Goal: Information Seeking & Learning: Learn about a topic

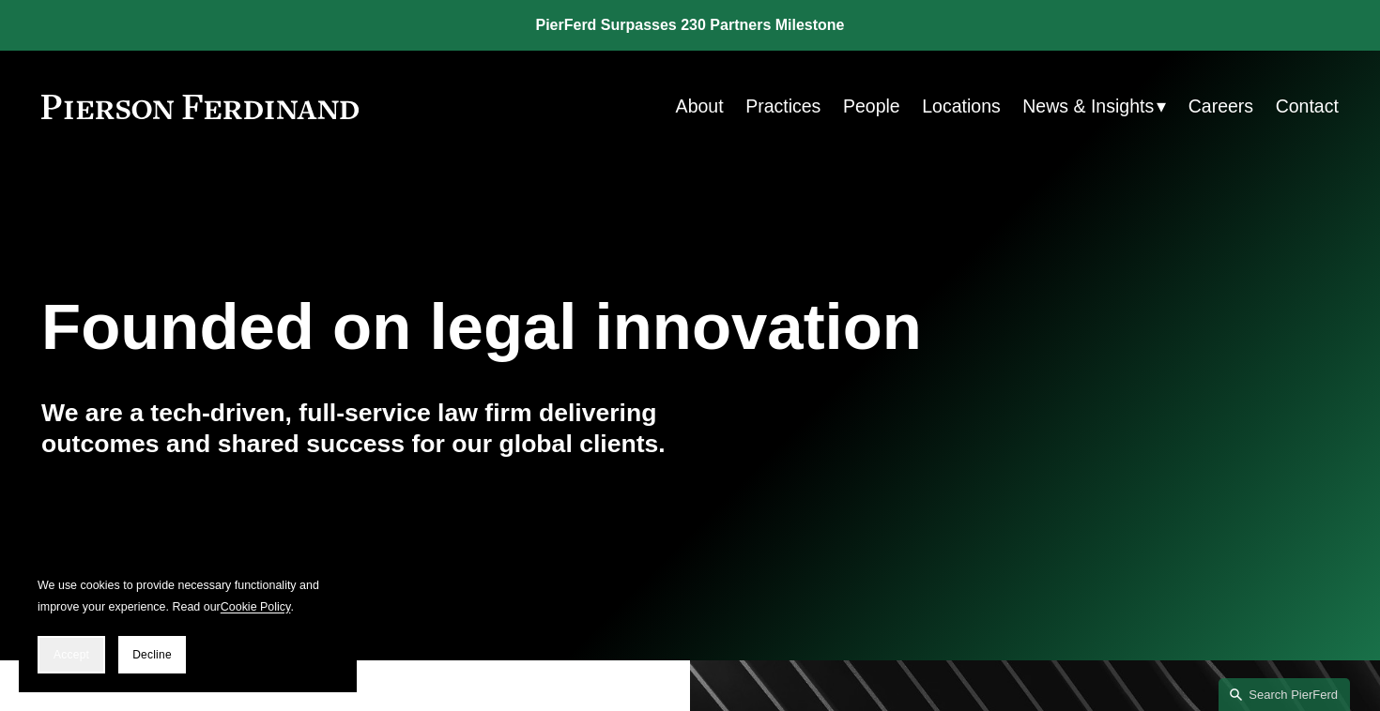
click at [82, 652] on span "Accept" at bounding box center [72, 655] width 36 height 13
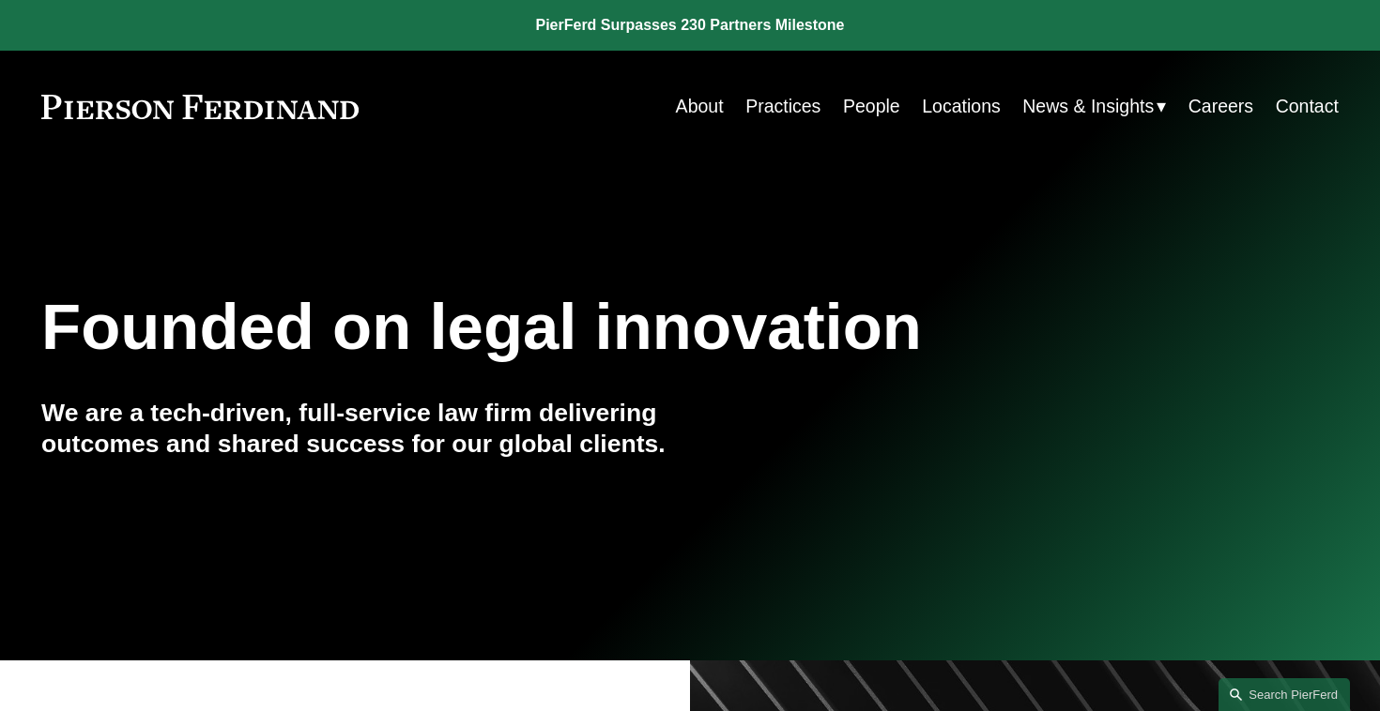
click at [740, 367] on div "Founded on legal innovation" at bounding box center [581, 328] width 1081 height 84
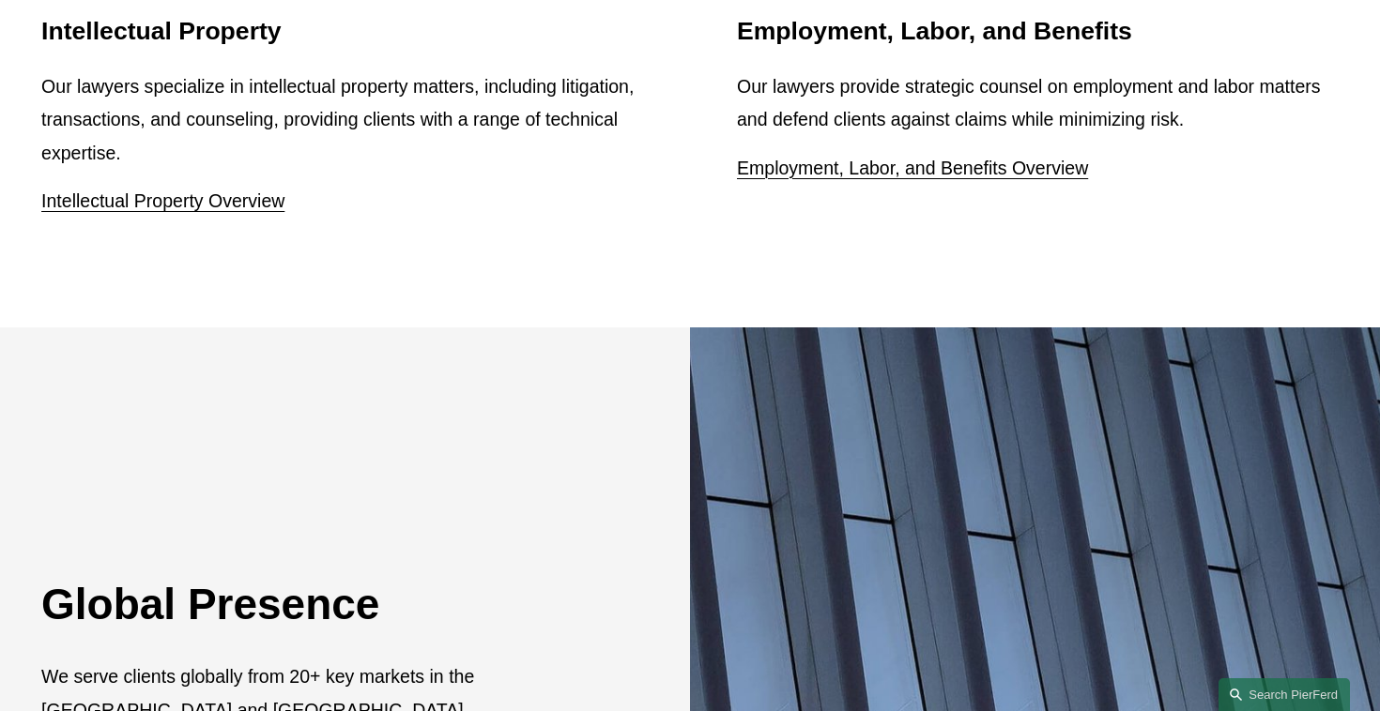
scroll to position [3370, 0]
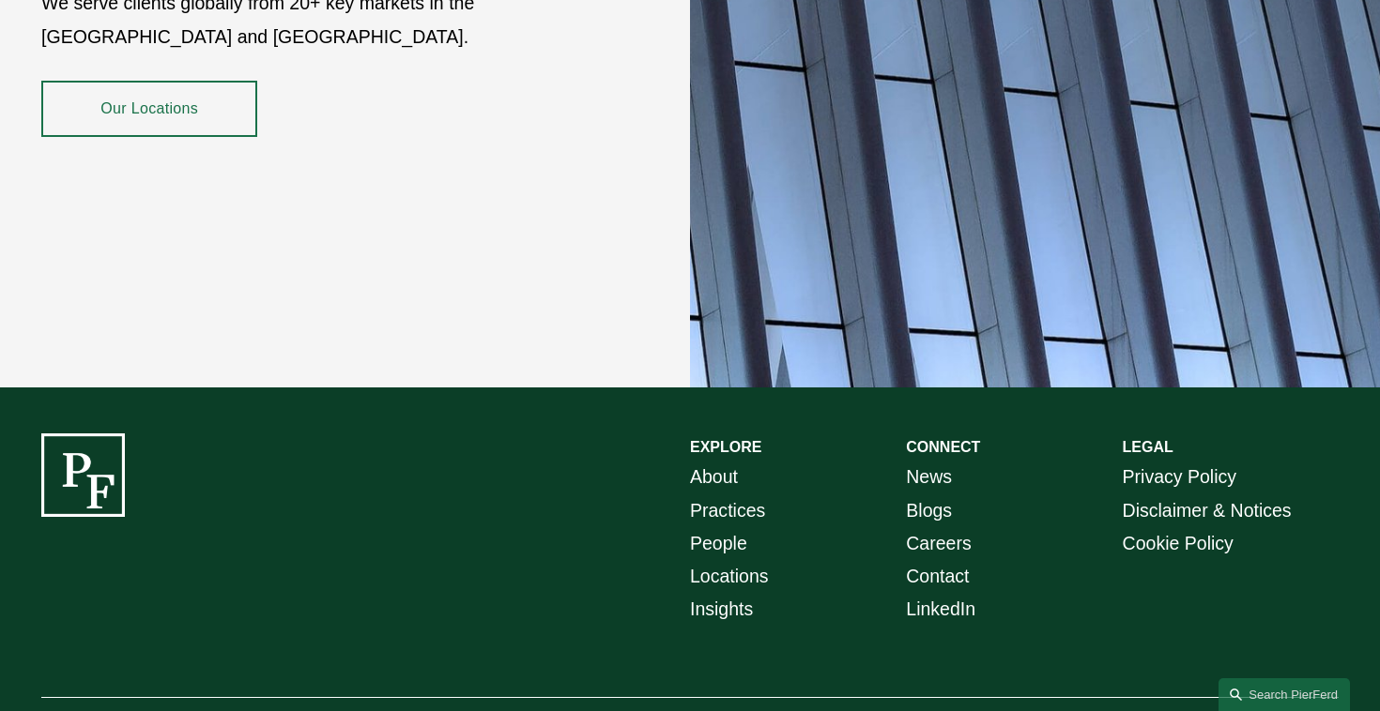
click at [215, 81] on link "Our Locations" at bounding box center [149, 108] width 216 height 55
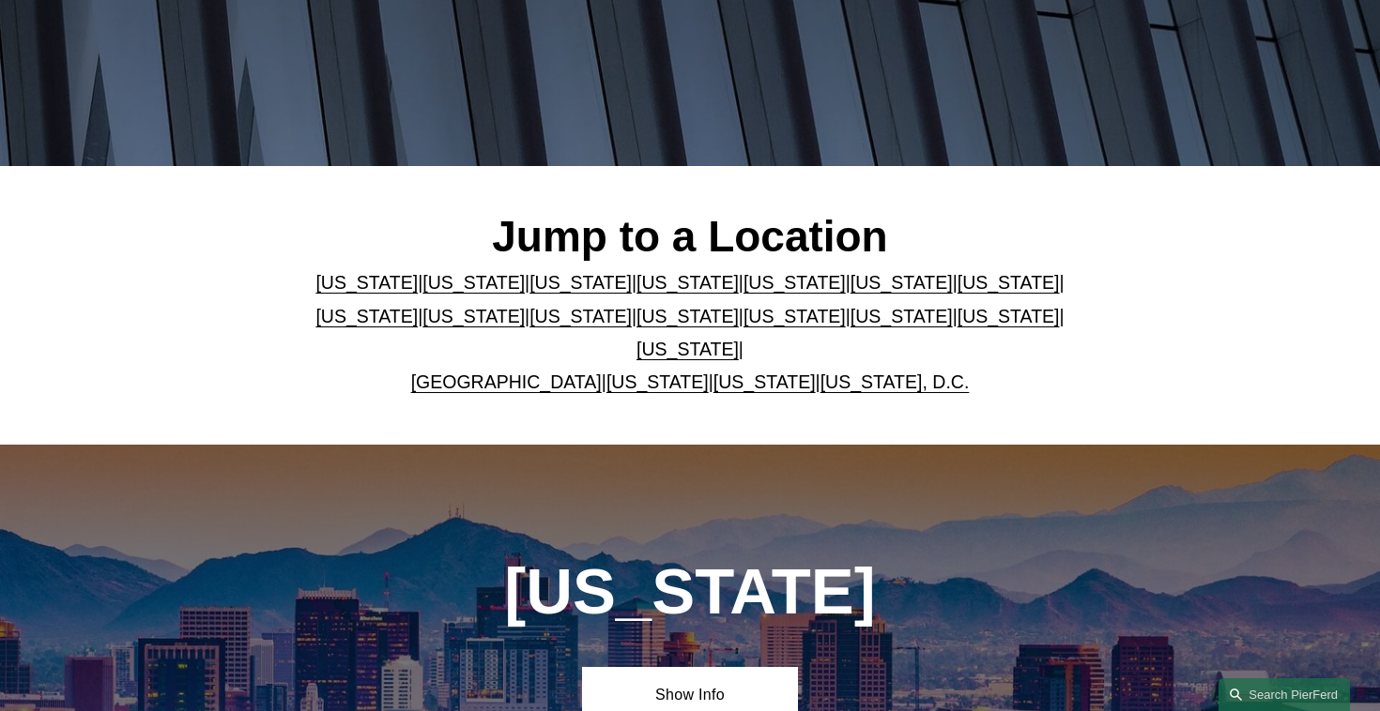
scroll to position [385, 0]
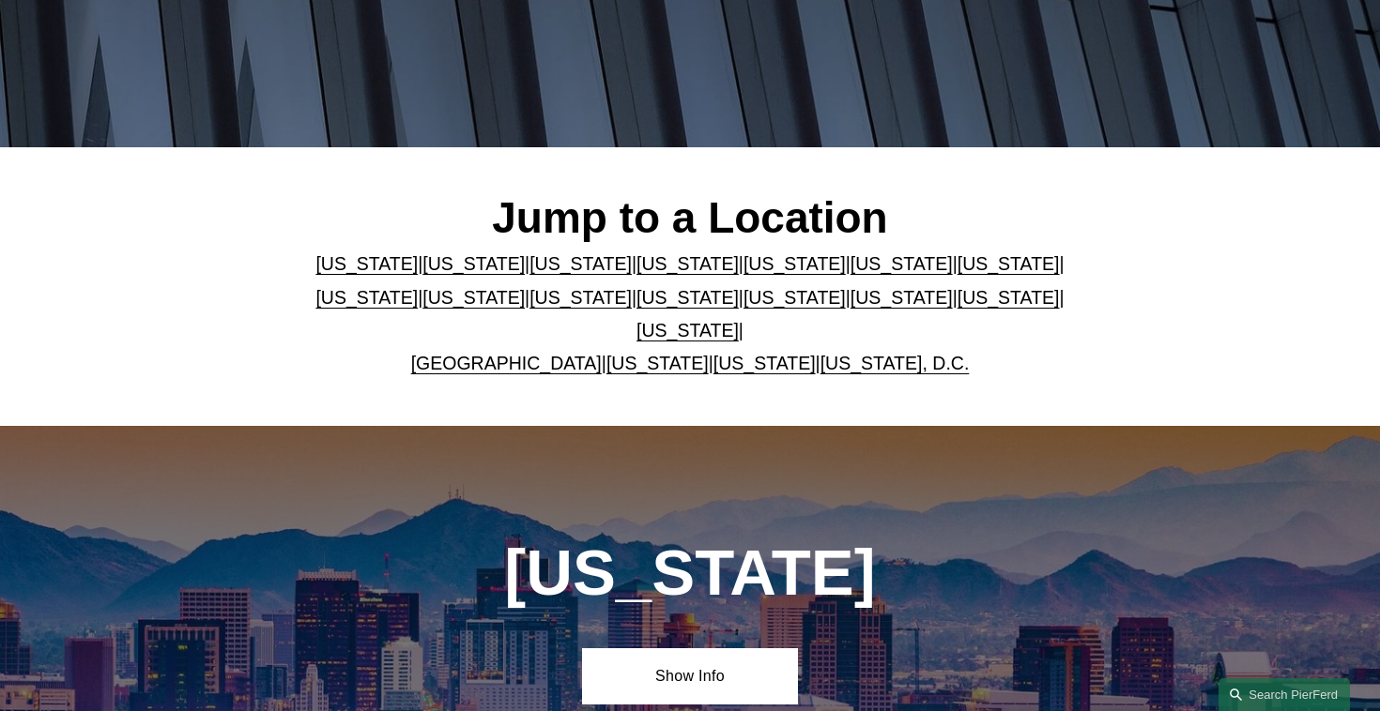
click at [359, 294] on link "Massachusetts" at bounding box center [366, 297] width 102 height 21
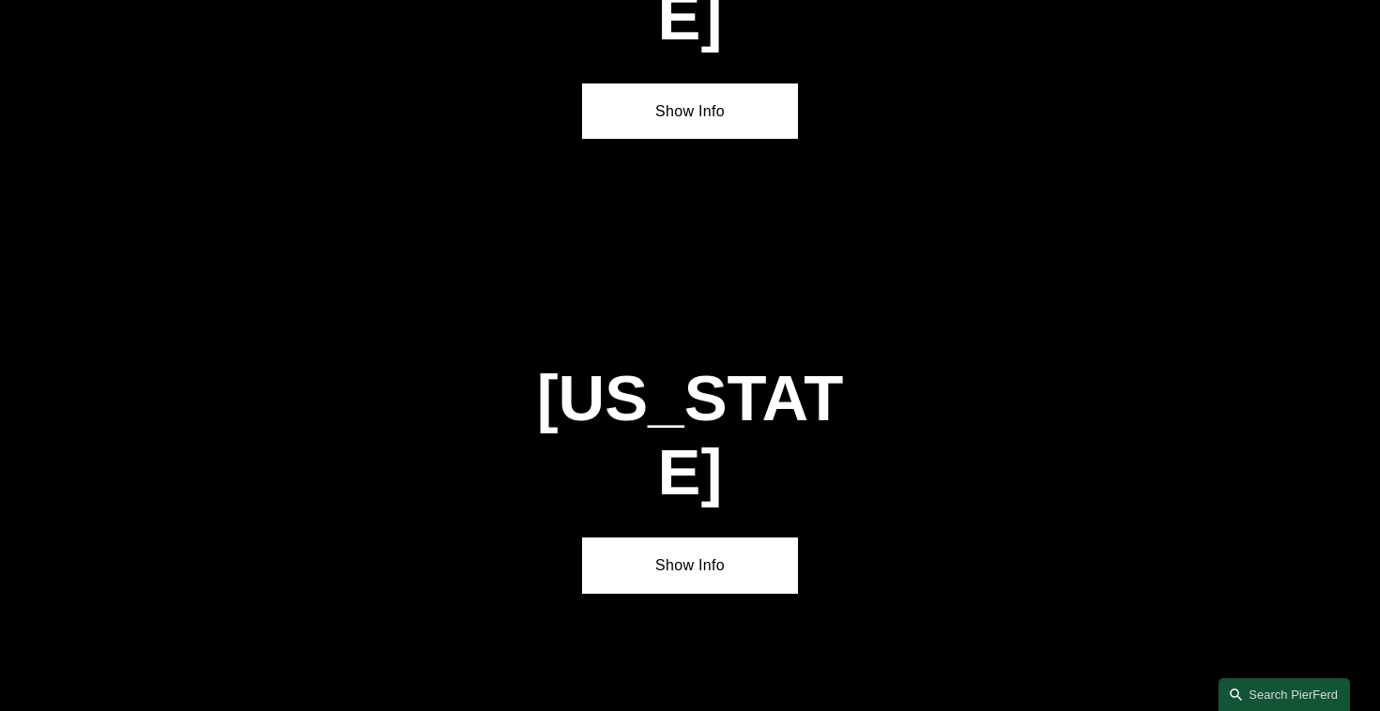
scroll to position [3542, 0]
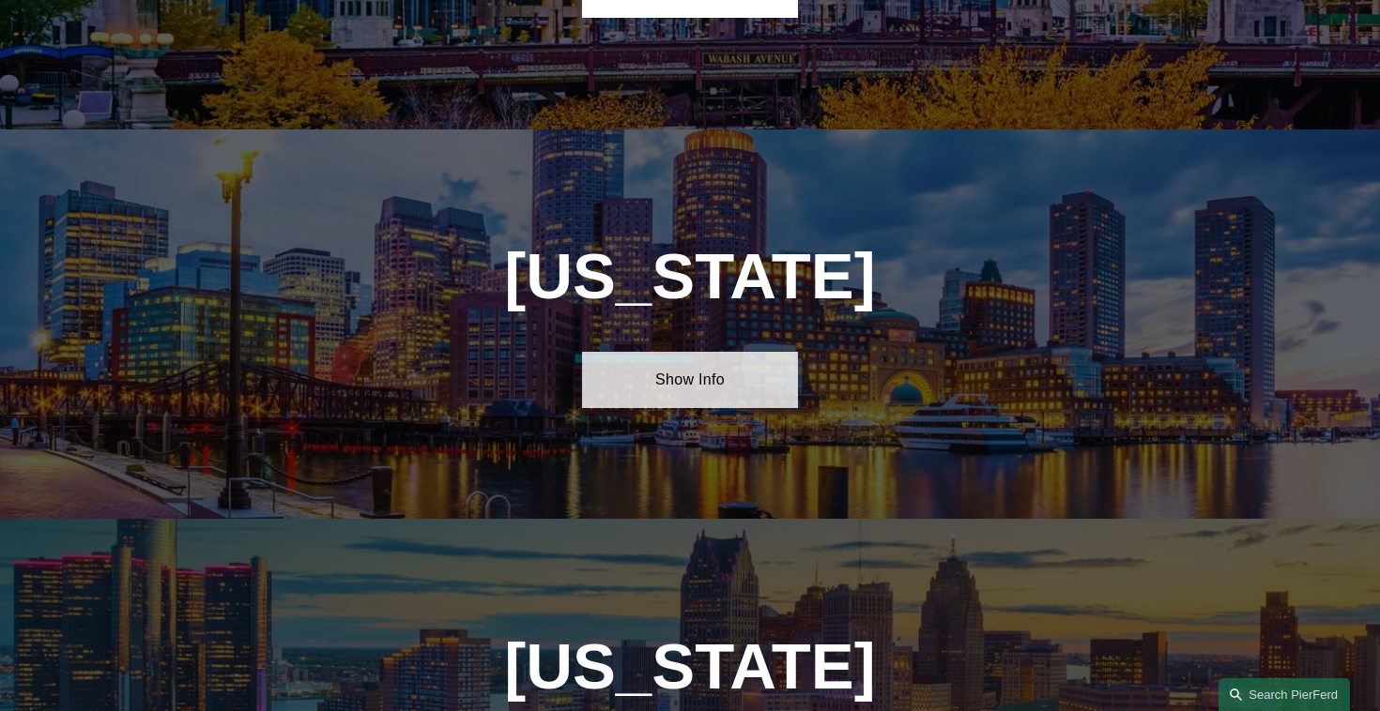
click at [648, 352] on link "Show Info" at bounding box center [690, 379] width 216 height 55
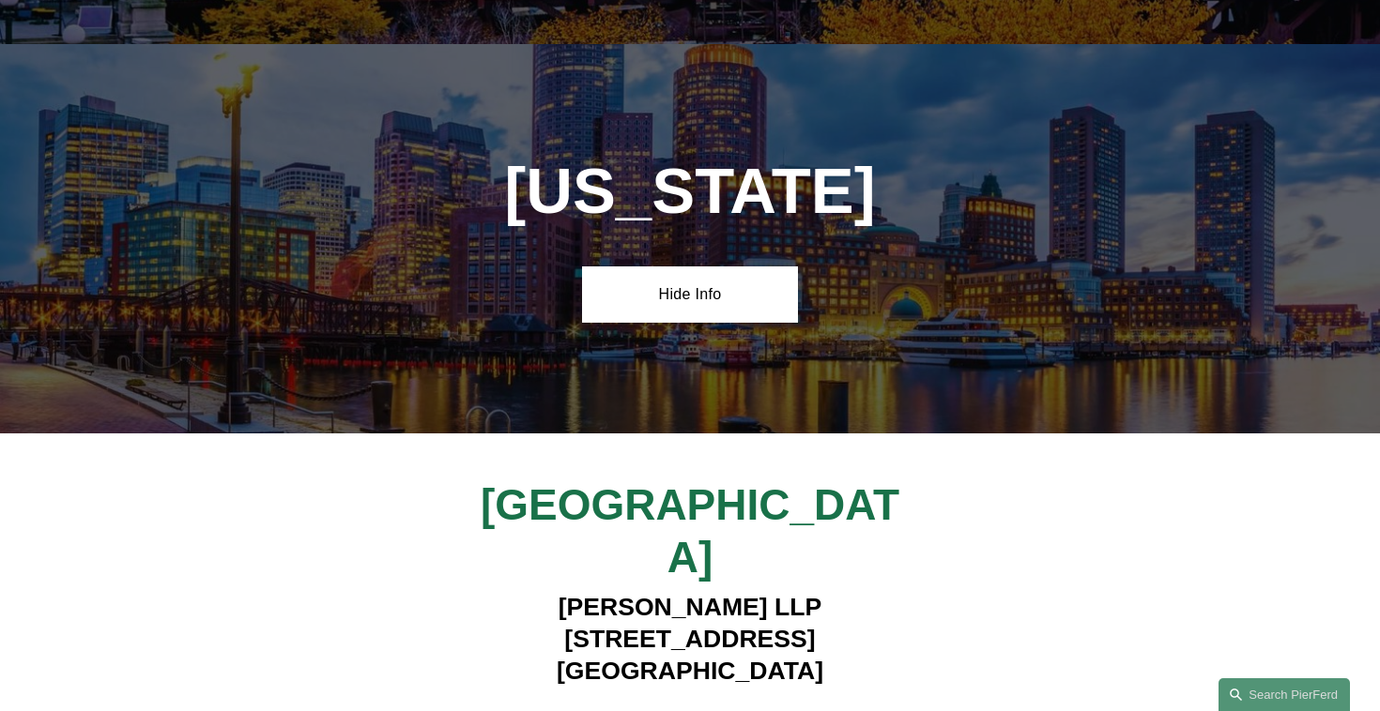
scroll to position [3682, 0]
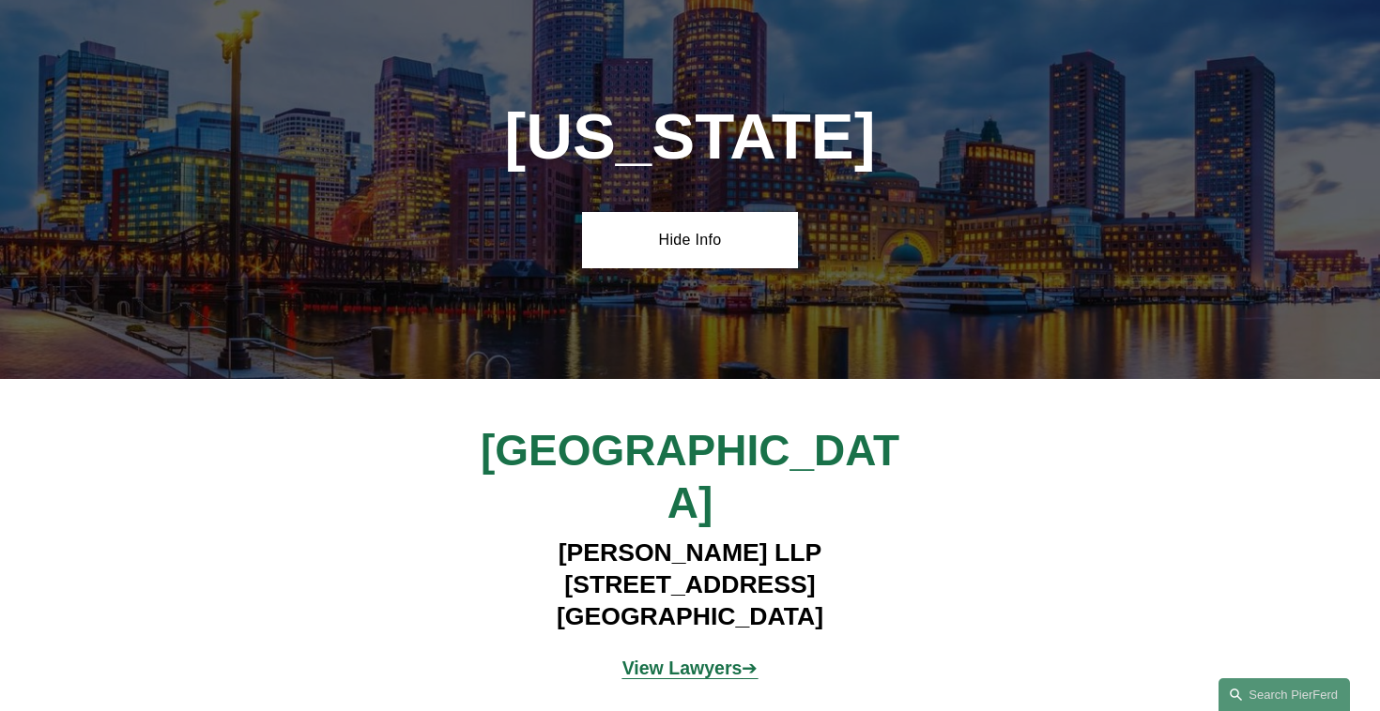
click at [678, 652] on p "View Lawyers ➔" at bounding box center [690, 668] width 433 height 33
click at [682, 658] on strong "View Lawyers" at bounding box center [682, 668] width 120 height 21
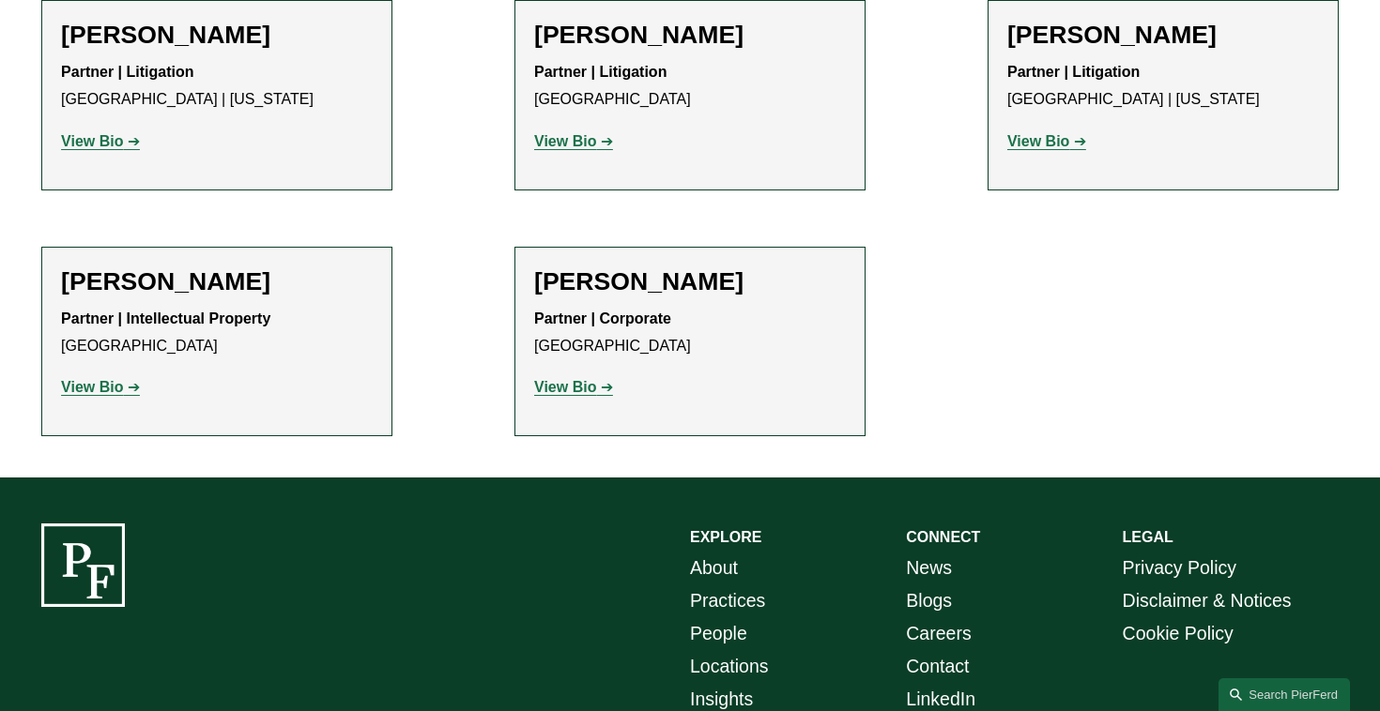
scroll to position [1404, 0]
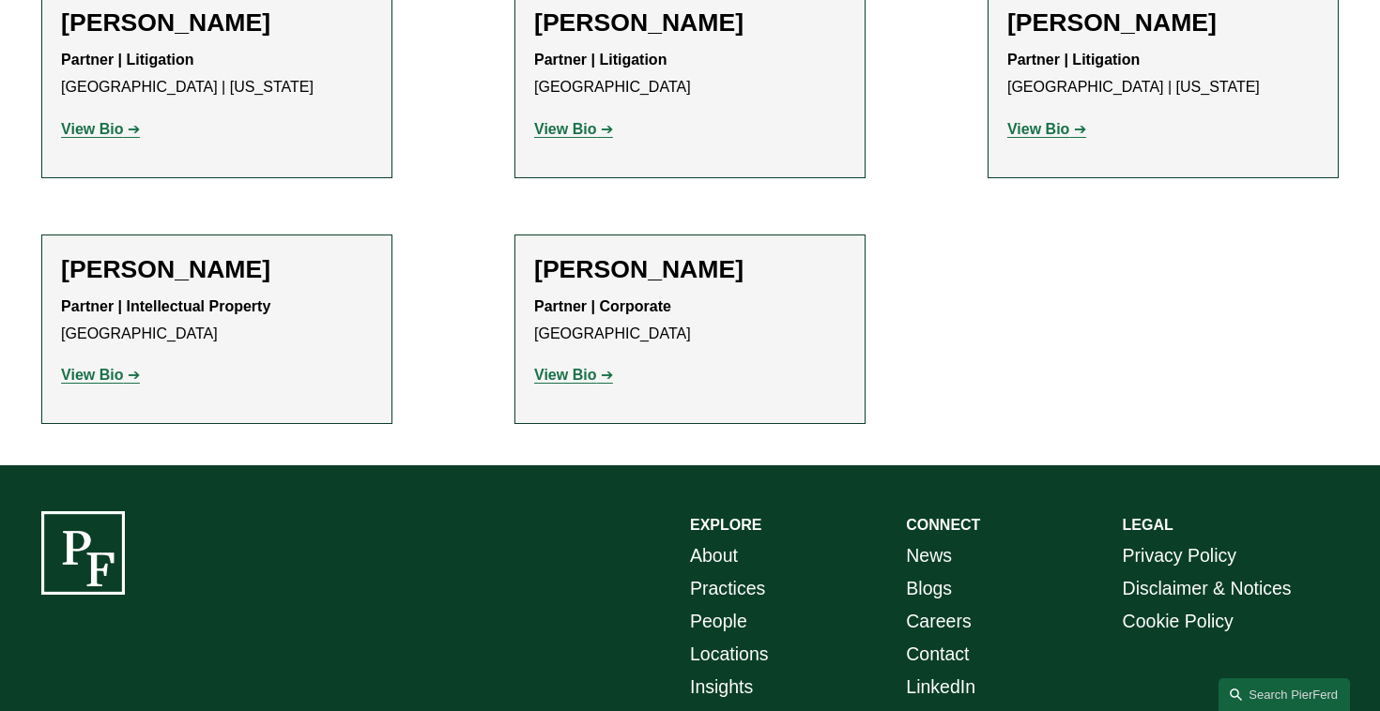
click at [711, 573] on link "Practices" at bounding box center [727, 589] width 75 height 33
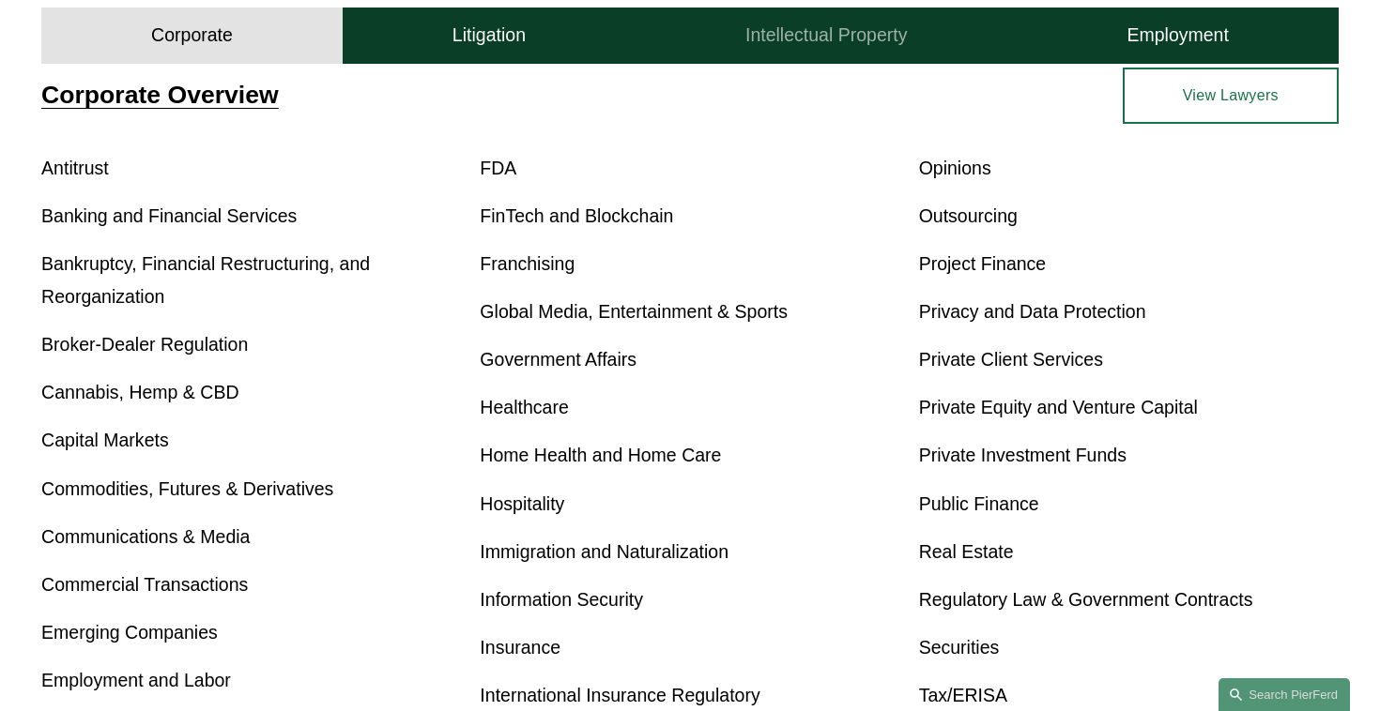
click at [837, 39] on h4 "Intellectual Property" at bounding box center [825, 35] width 161 height 23
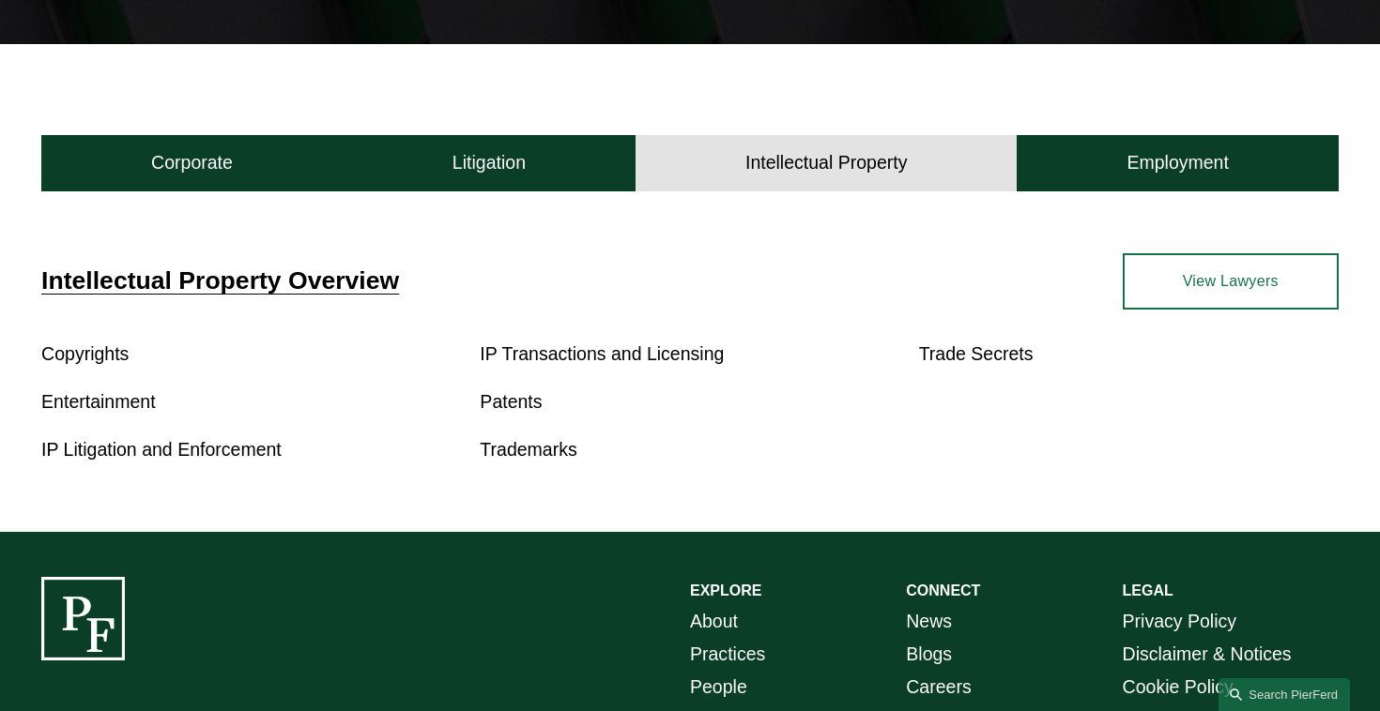
scroll to position [474, 0]
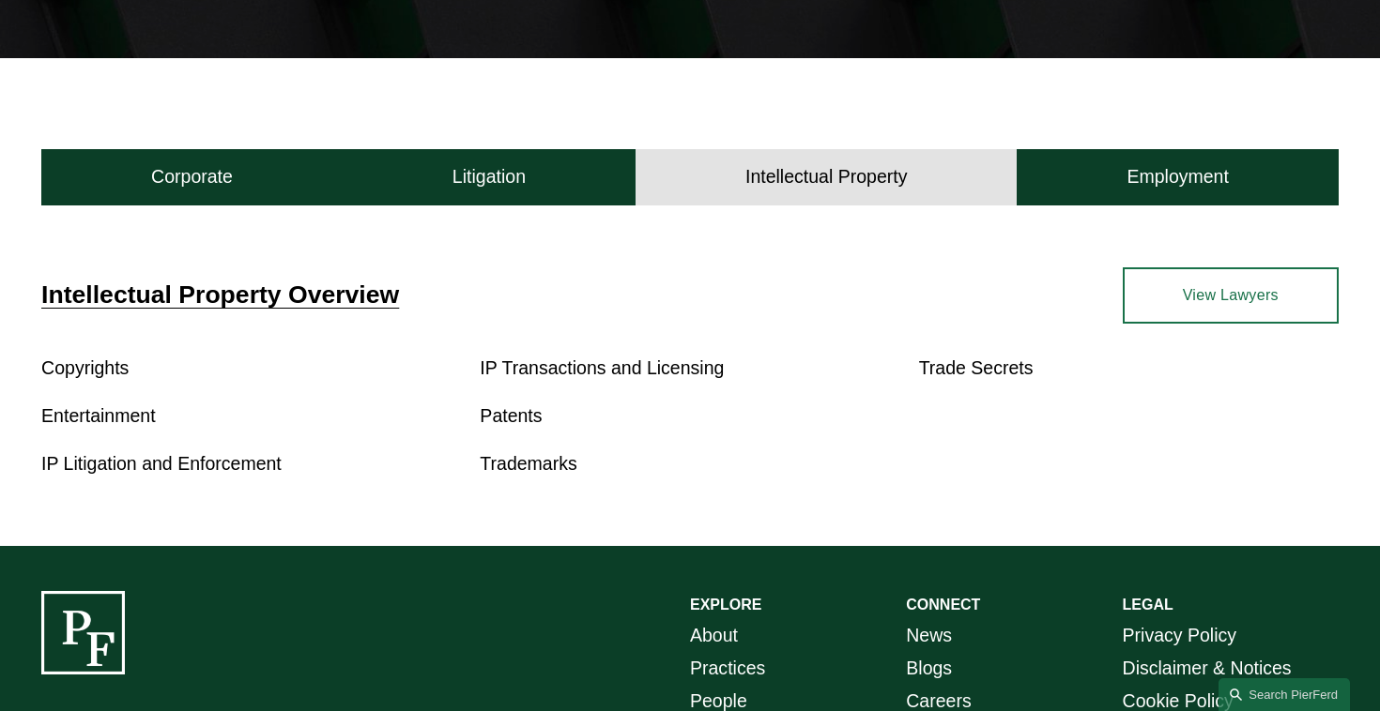
click at [132, 469] on link "IP Litigation and Enforcement" at bounding box center [161, 463] width 240 height 21
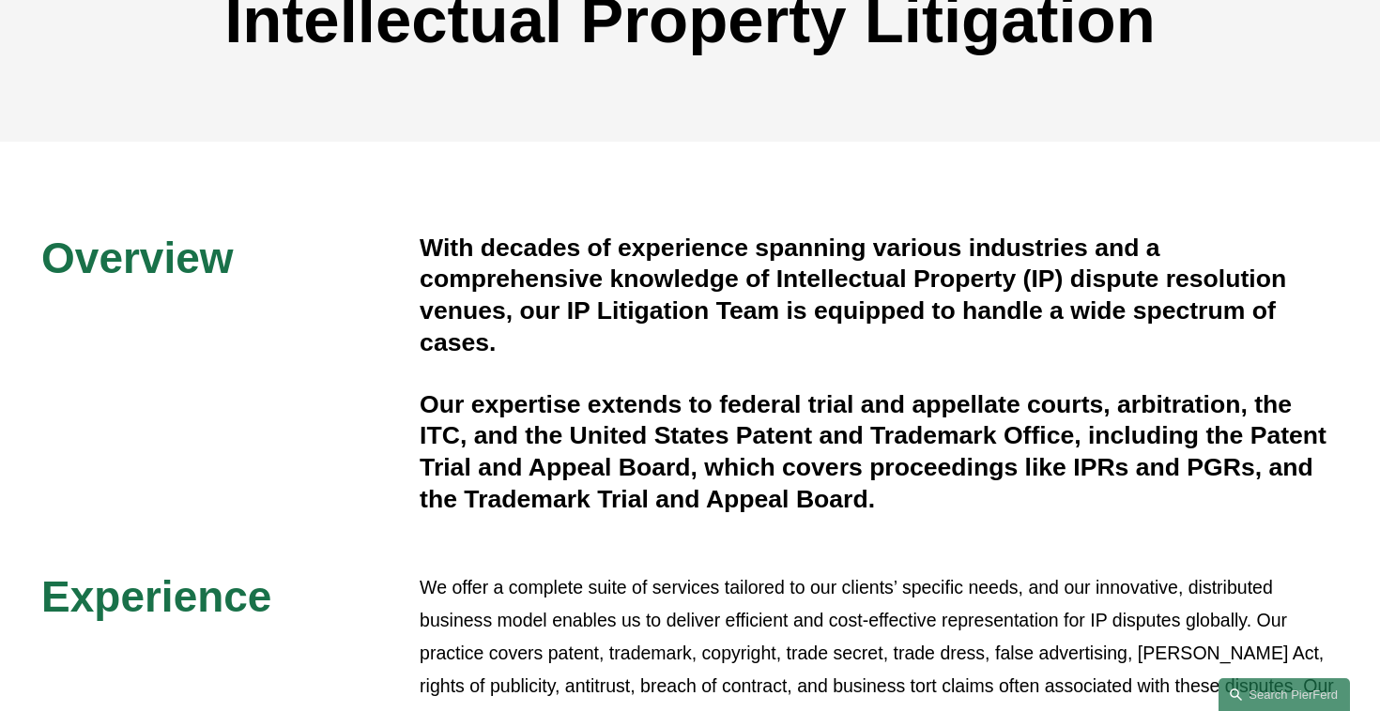
scroll to position [280, 0]
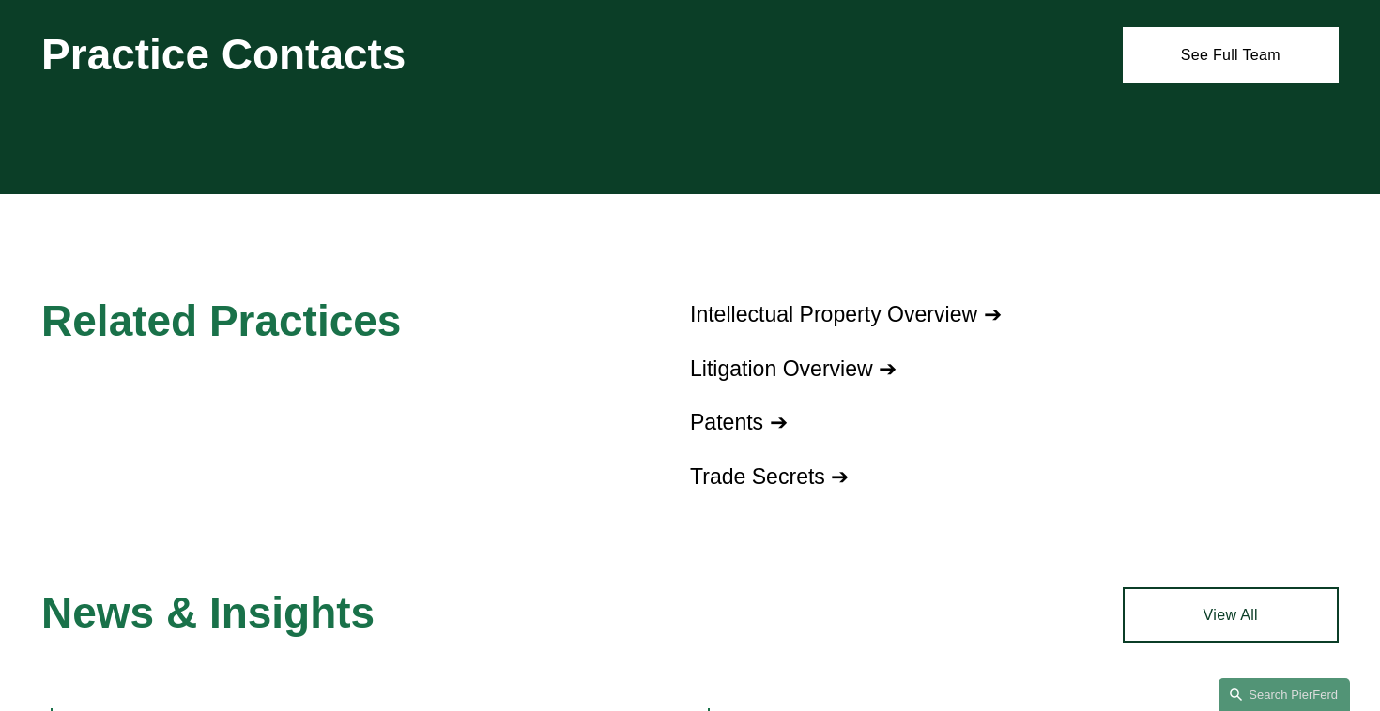
scroll to position [1700, 0]
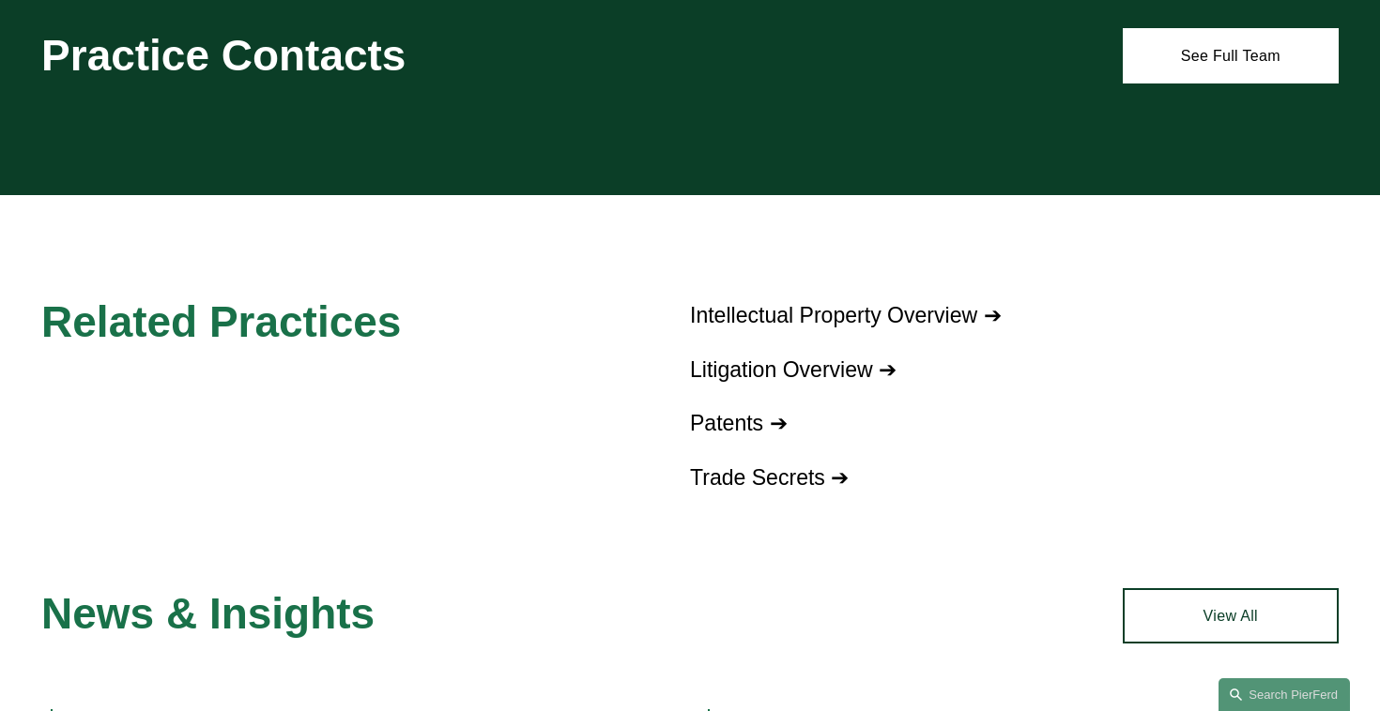
click at [781, 364] on link "Litigation Overview ➔" at bounding box center [793, 370] width 207 height 24
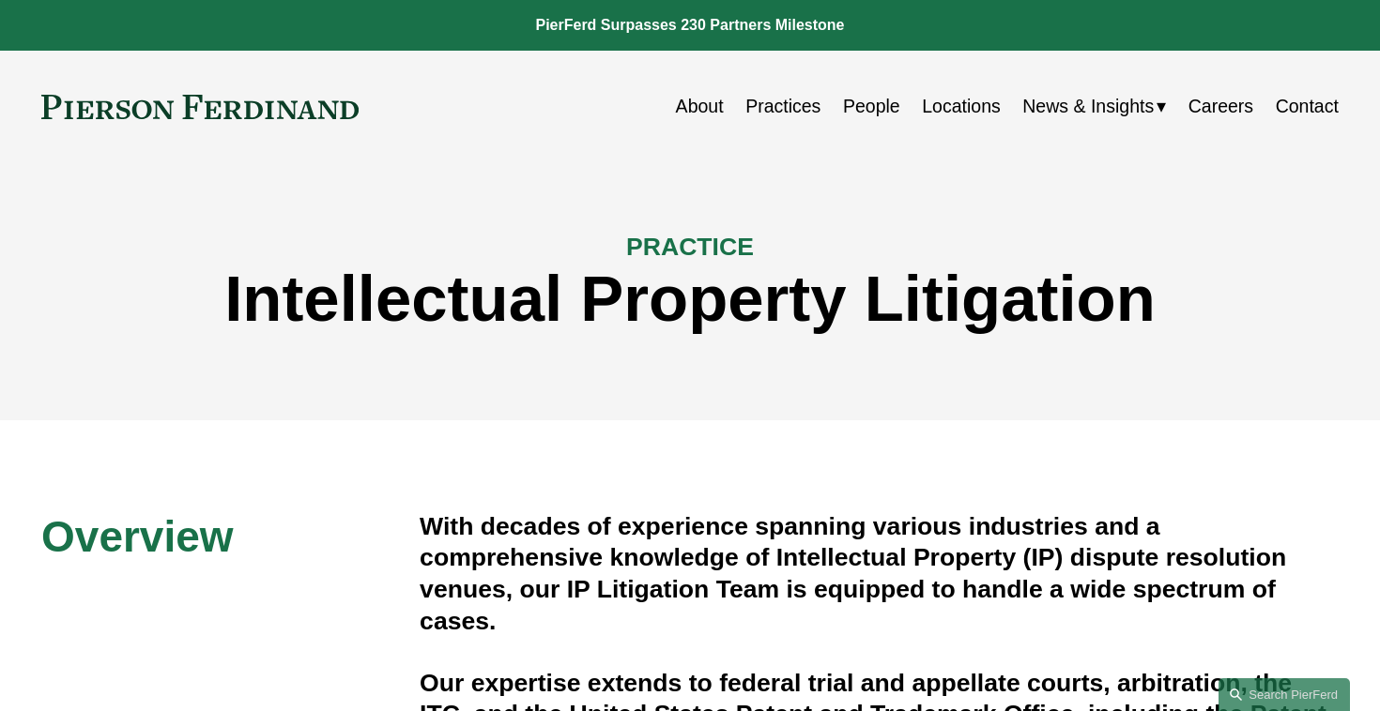
scroll to position [0, 0]
click at [773, 387] on div "PRACTICE Intellectual Property Litigation" at bounding box center [690, 290] width 1380 height 258
